Goal: Information Seeking & Learning: Learn about a topic

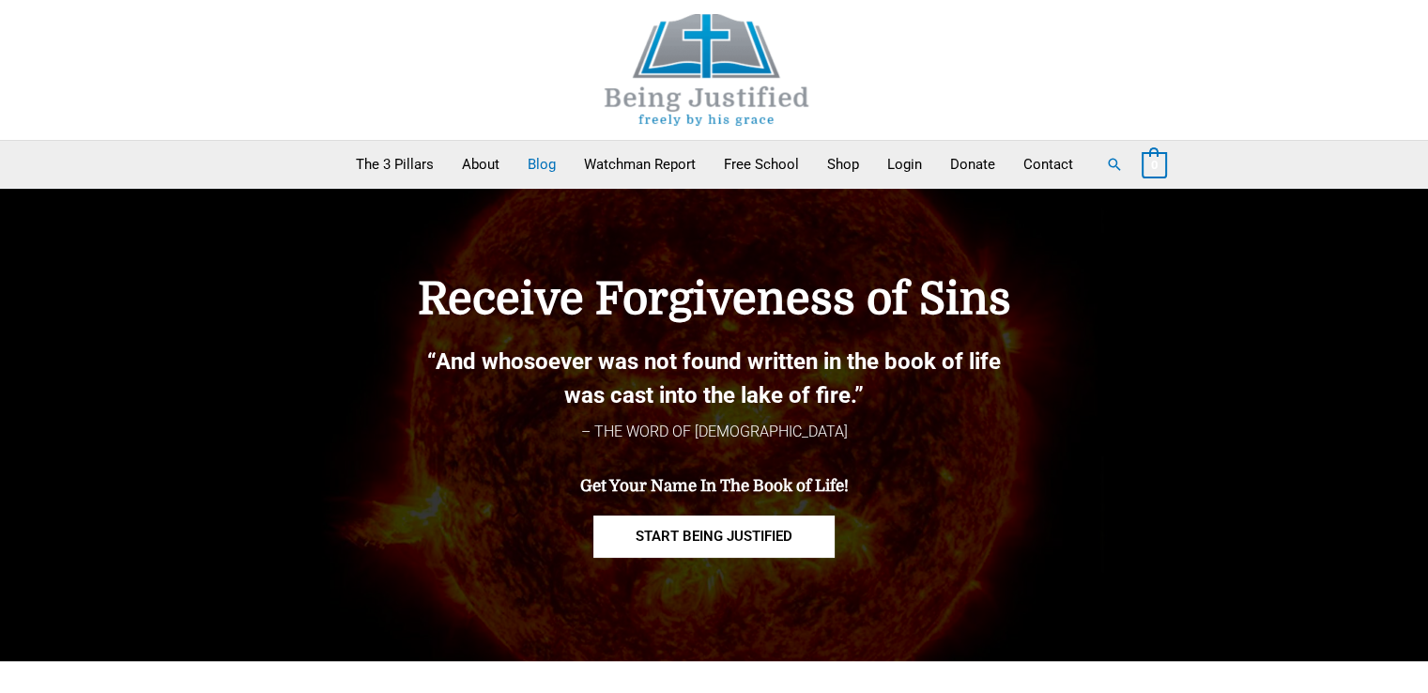
click at [541, 170] on link "Blog" at bounding box center [542, 164] width 56 height 47
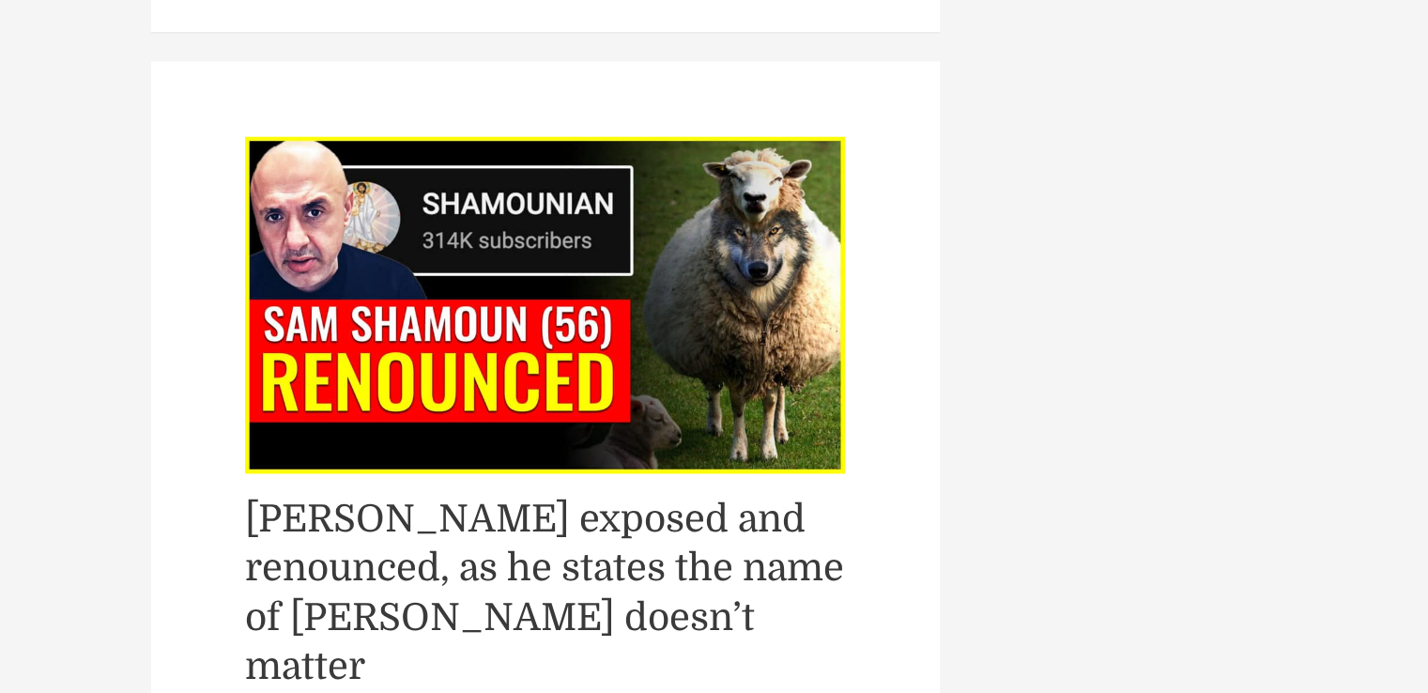
scroll to position [2963, 0]
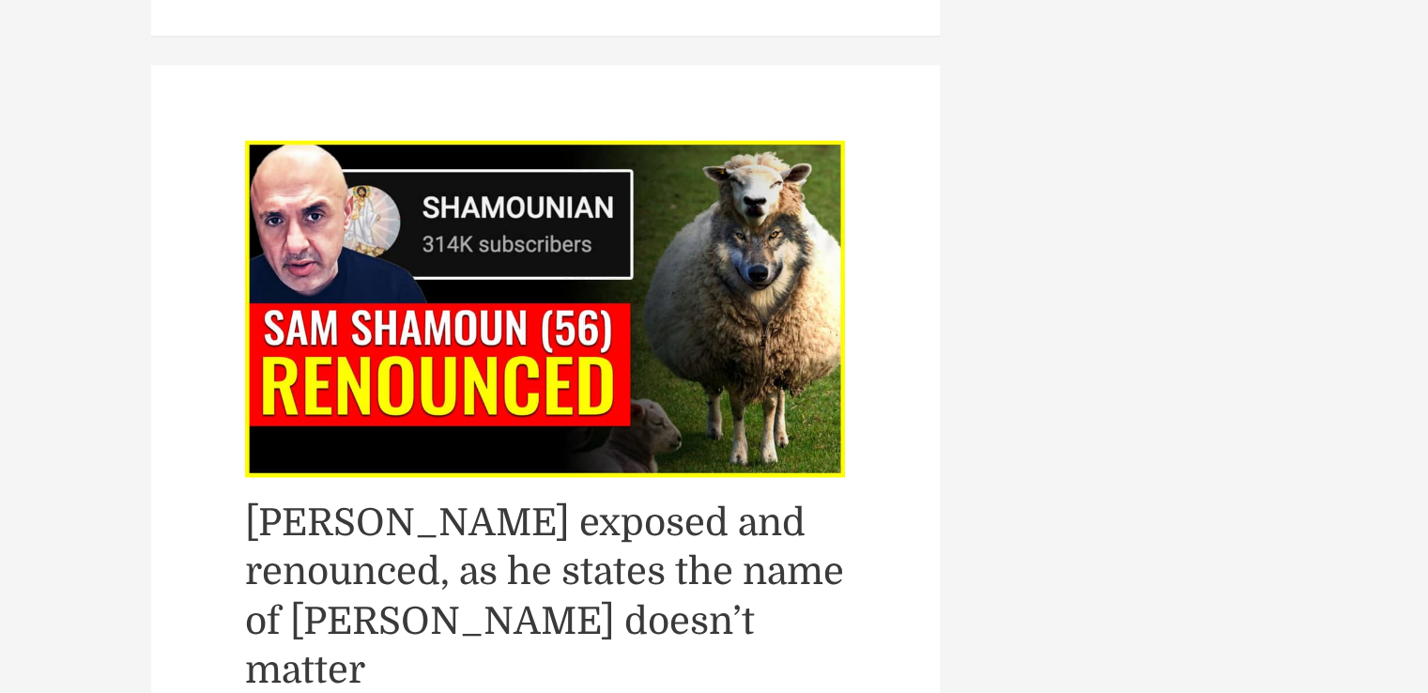
click at [388, 501] on link "[PERSON_NAME] exposed and renounced, as he states the name of [PERSON_NAME] doe…" at bounding box center [544, 596] width 599 height 190
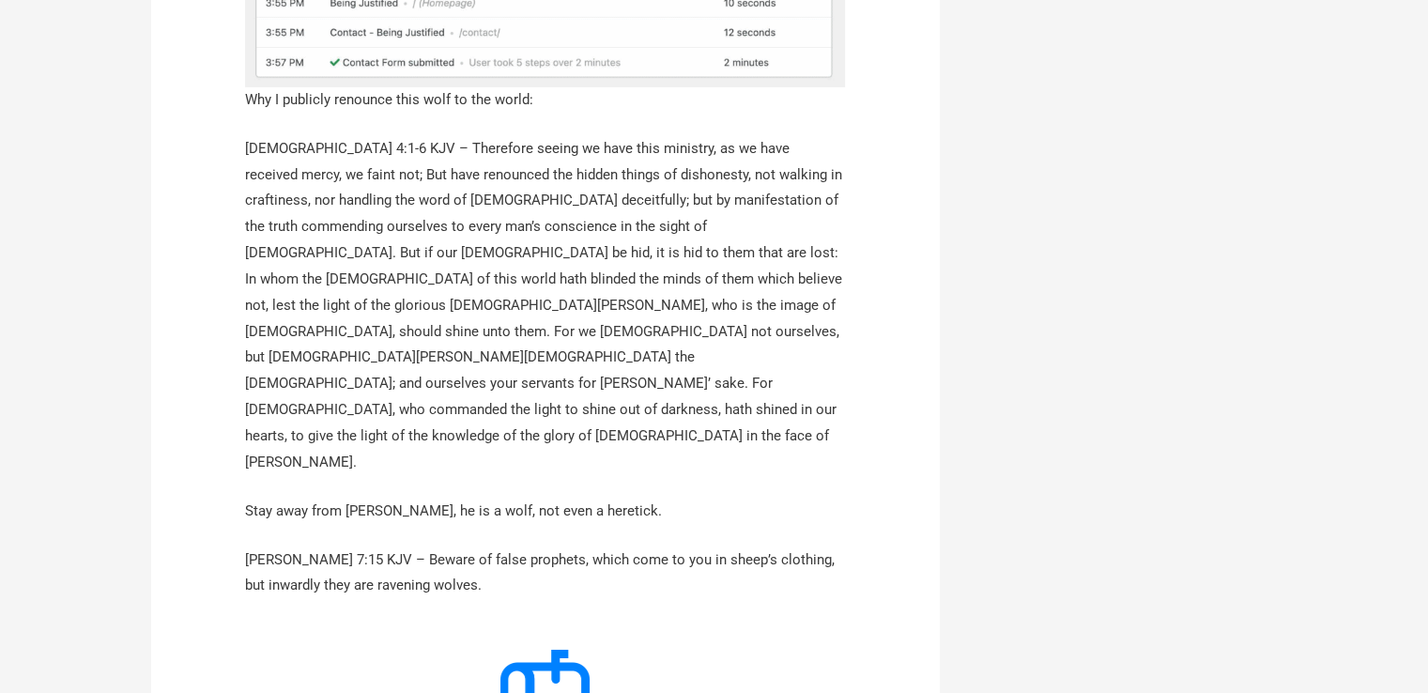
scroll to position [6008, 0]
